Goal: Task Accomplishment & Management: Manage account settings

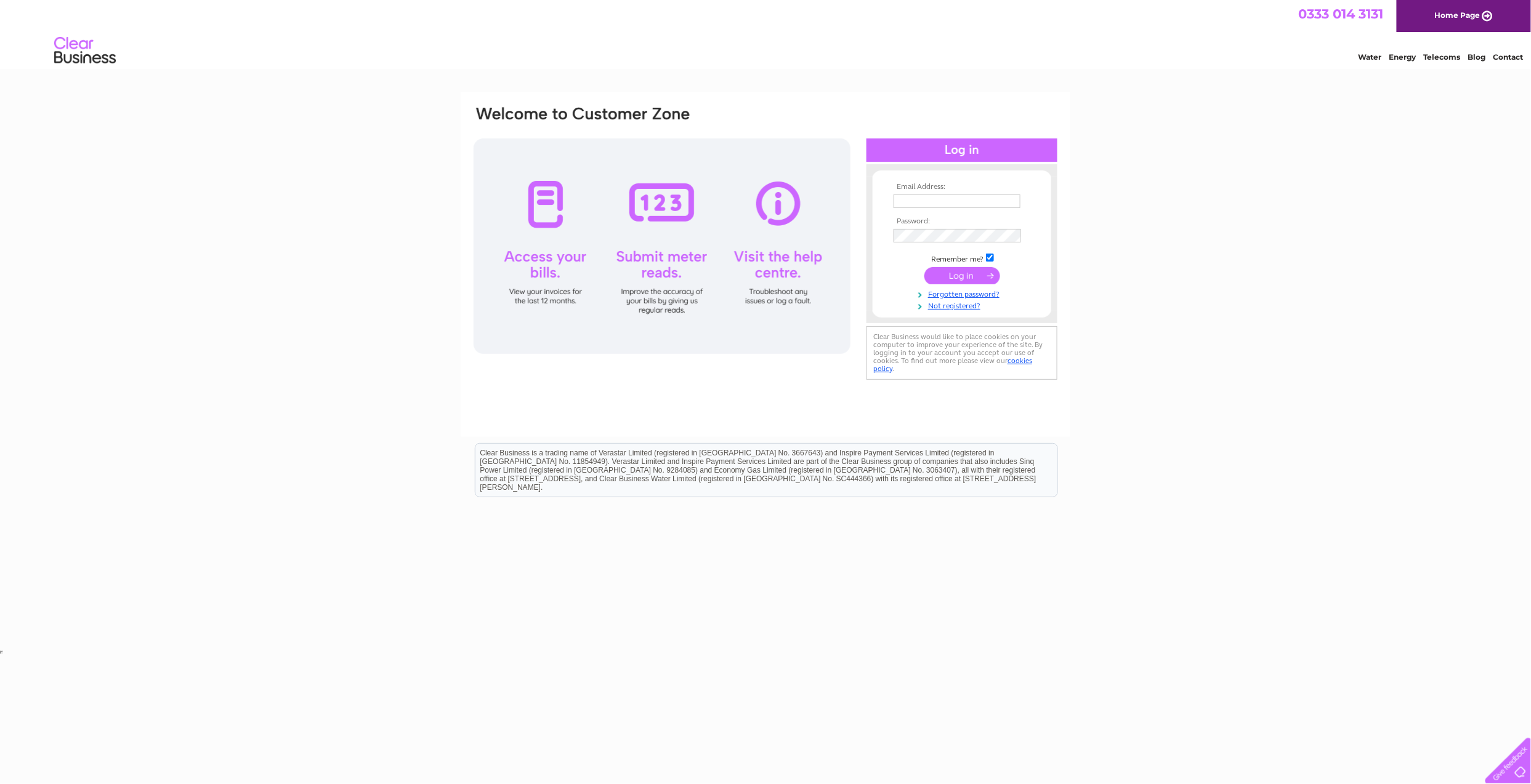
type input "[EMAIL_ADDRESS][DOMAIN_NAME]"
click at [958, 276] on input "submit" at bounding box center [962, 276] width 76 height 18
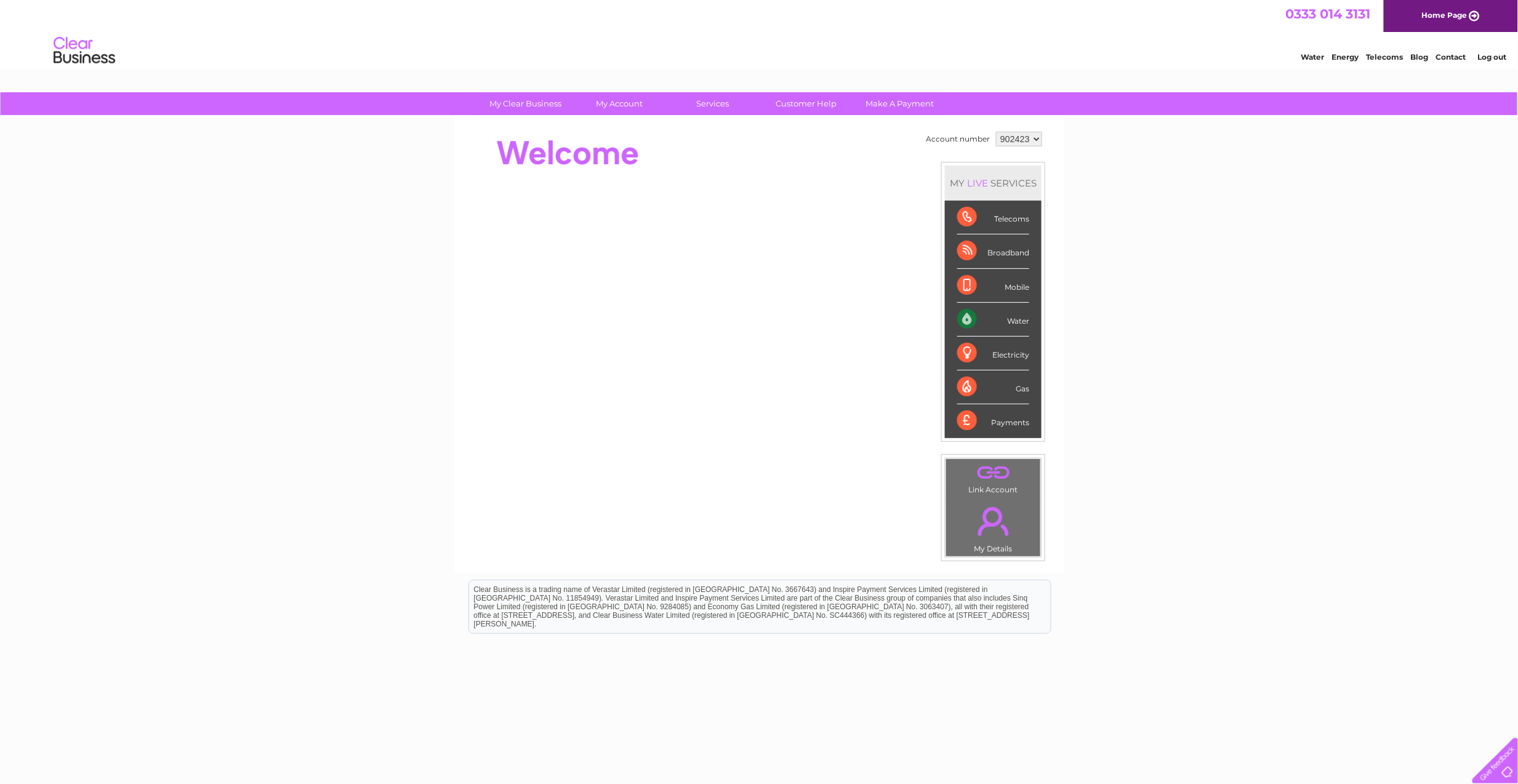
click at [1002, 327] on div "Water" at bounding box center [993, 320] width 72 height 34
click at [610, 123] on link "Bills and Payments" at bounding box center [624, 128] width 102 height 25
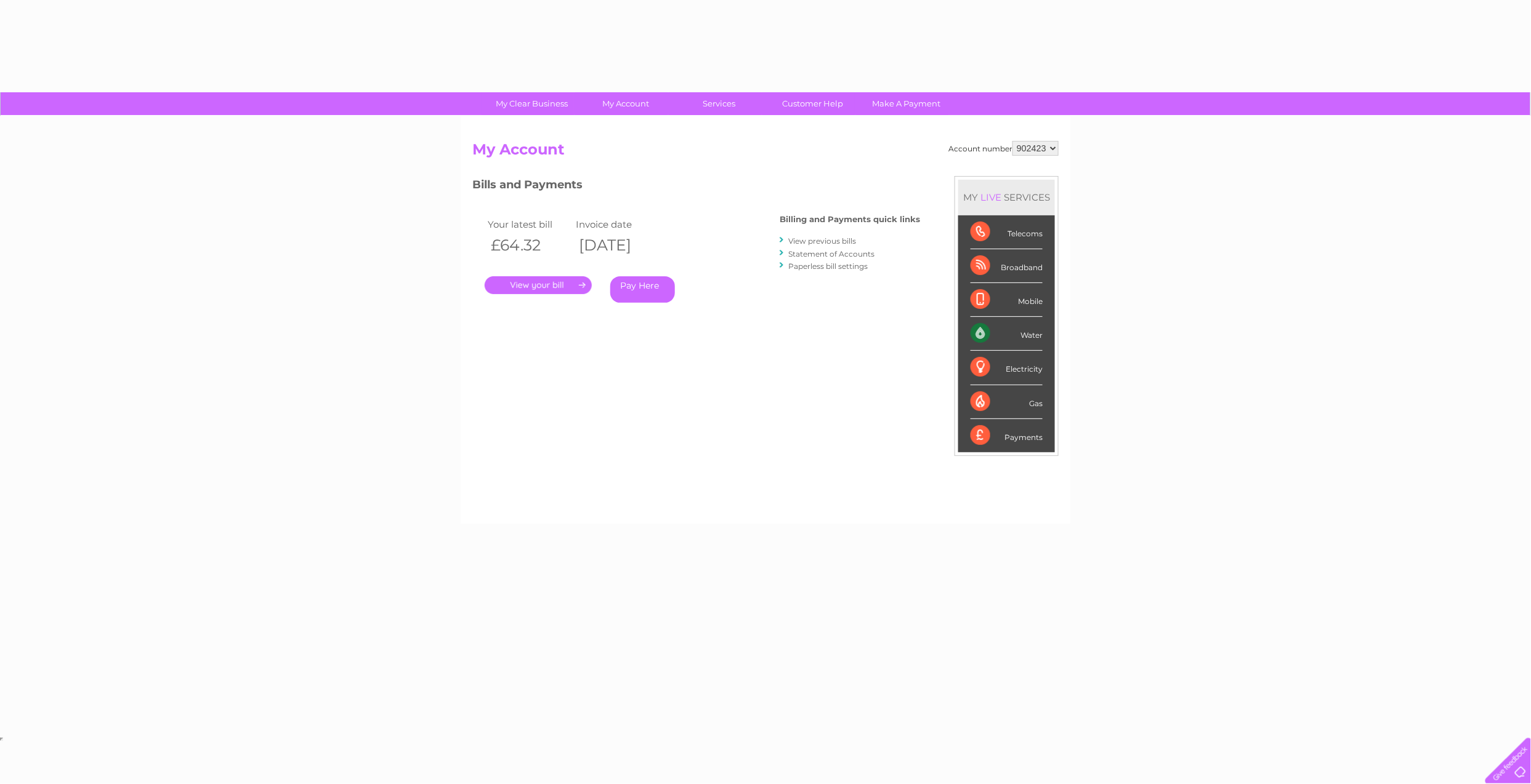
click at [528, 287] on link "." at bounding box center [538, 285] width 107 height 18
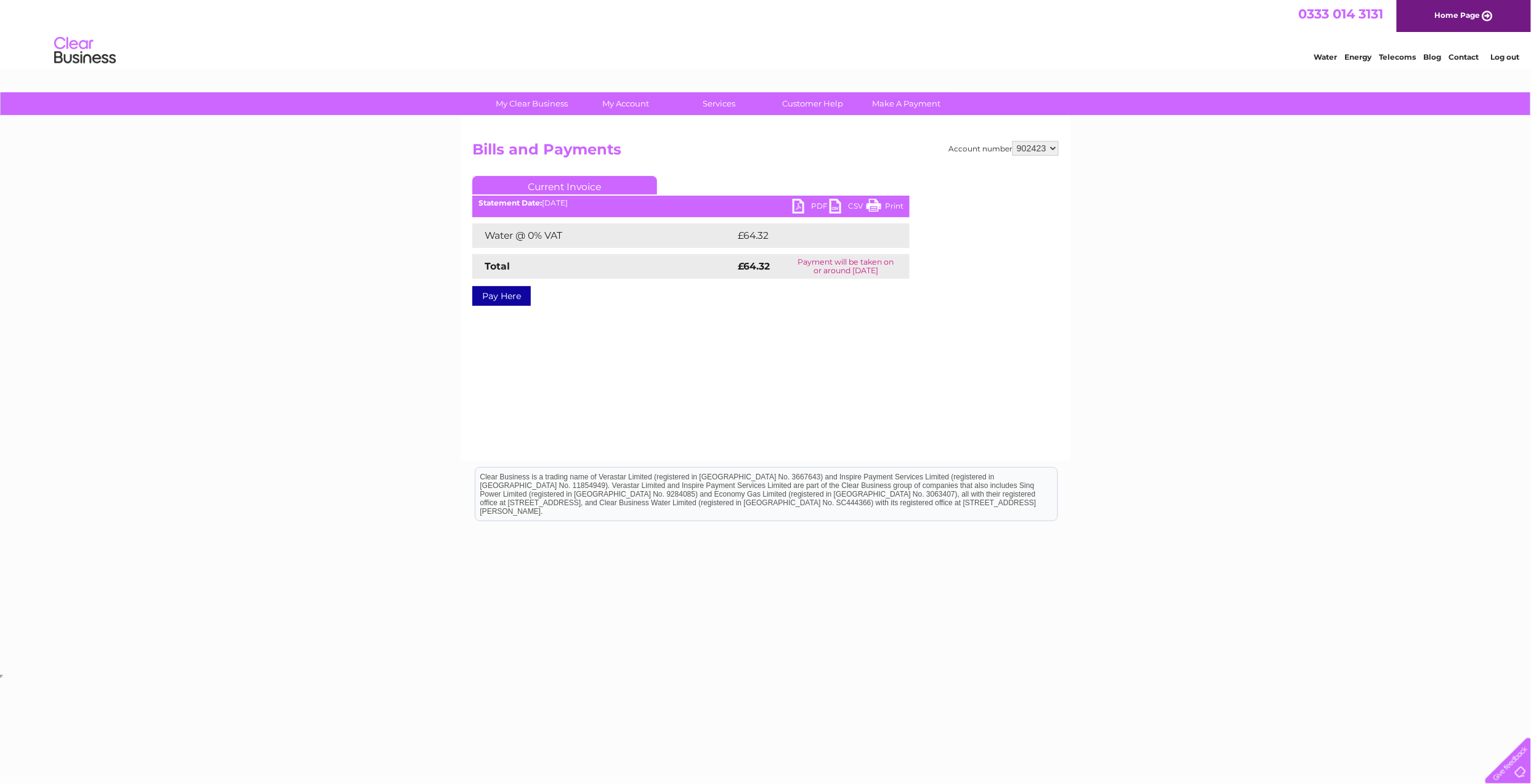
click at [799, 208] on link "PDF" at bounding box center [810, 207] width 37 height 18
